Goal: Task Accomplishment & Management: Manage account settings

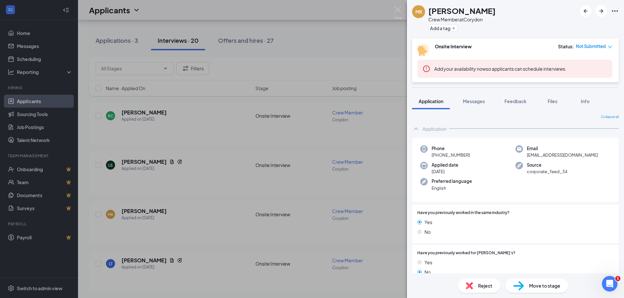
click at [380, 133] on div "MK [PERSON_NAME] Crew Member at [GEOGRAPHIC_DATA] Add a tag Onsite Interview St…" at bounding box center [312, 149] width 624 height 298
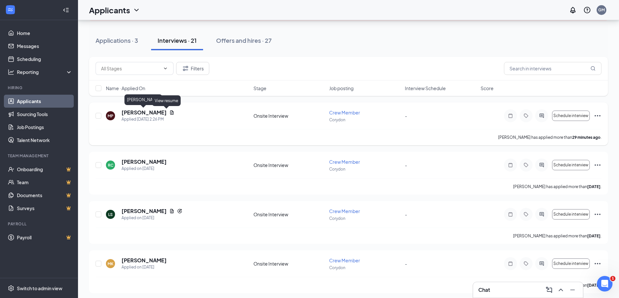
click at [169, 111] on icon "Document" at bounding box center [171, 112] width 5 height 5
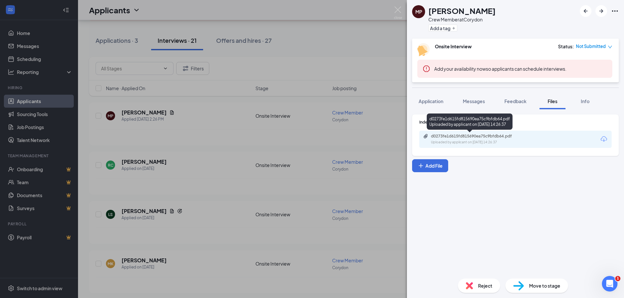
click at [463, 141] on div "Uploaded by applicant on [DATE] 14:26:37" at bounding box center [479, 142] width 97 height 5
click at [383, 85] on div "MP [PERSON_NAME] Crew Member at [GEOGRAPHIC_DATA] Add a tag Onsite Interview St…" at bounding box center [312, 149] width 624 height 298
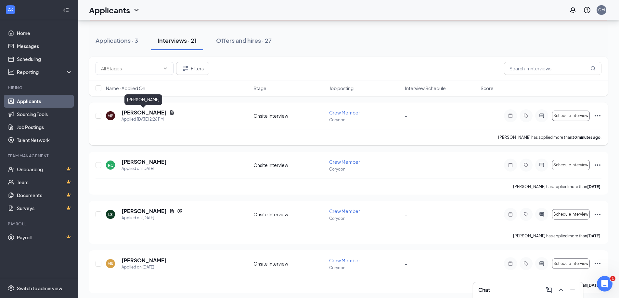
click at [151, 113] on h5 "[PERSON_NAME]" at bounding box center [143, 112] width 45 height 7
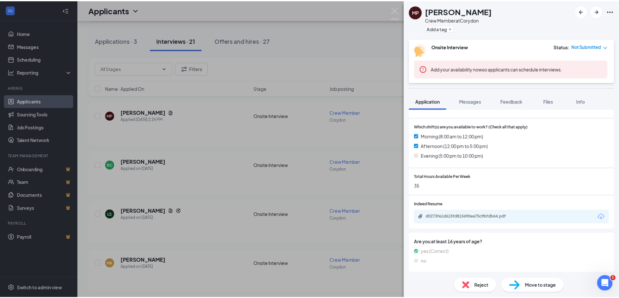
scroll to position [260, 0]
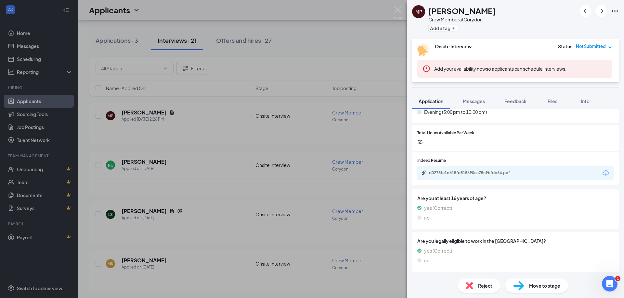
click at [382, 149] on div "MP [PERSON_NAME] Crew Member at [GEOGRAPHIC_DATA] Add a tag Onsite Interview St…" at bounding box center [312, 149] width 624 height 298
